Goal: Navigation & Orientation: Understand site structure

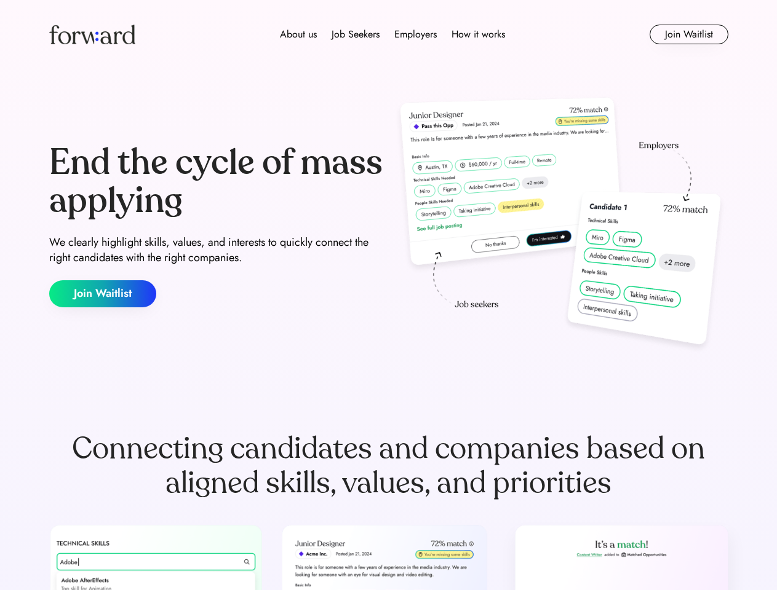
click at [388, 295] on div "End the cycle of mass applying We clearly highlight skills, values, and interes…" at bounding box center [388, 225] width 679 height 264
click at [389, 34] on div "About us Job Seekers Employers How it works" at bounding box center [392, 34] width 485 height 15
click at [92, 34] on img at bounding box center [92, 35] width 86 height 20
click at [392, 34] on div "About us Job Seekers Employers How it works" at bounding box center [392, 34] width 485 height 15
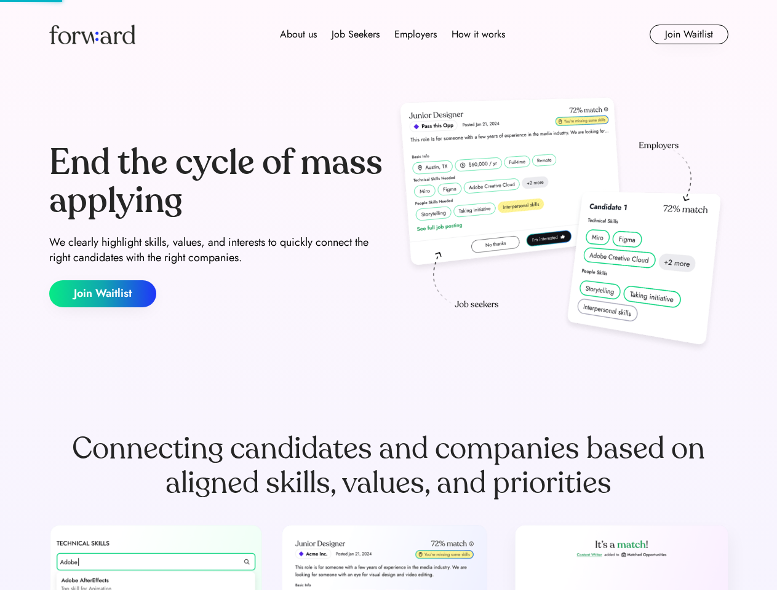
click at [298, 34] on div "About us" at bounding box center [298, 34] width 37 height 15
click at [355, 34] on div "Job Seekers" at bounding box center [355, 34] width 48 height 15
click at [415, 34] on div "Employers" at bounding box center [415, 34] width 42 height 15
click at [477, 34] on div "How it works" at bounding box center [477, 34] width 53 height 15
click at [688, 34] on button "Join Waitlist" at bounding box center [688, 35] width 79 height 20
